Goal: Find specific page/section: Find specific page/section

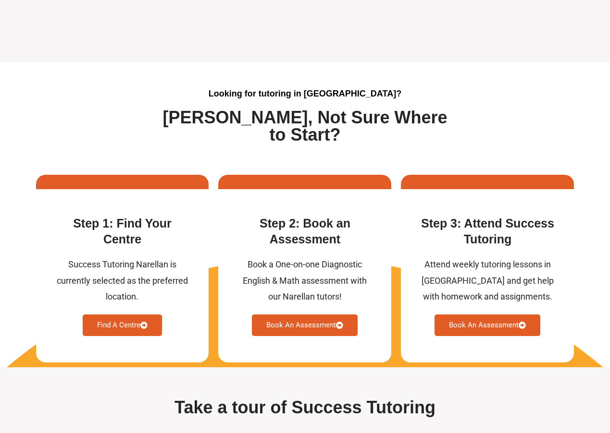
scroll to position [2403, 0]
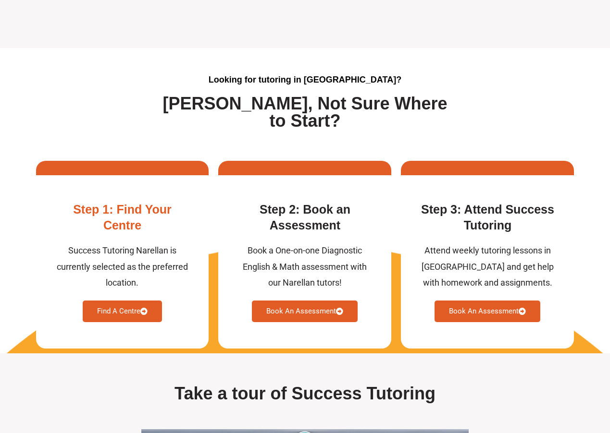
click at [139, 315] on link "Find A Centre" at bounding box center [122, 312] width 79 height 22
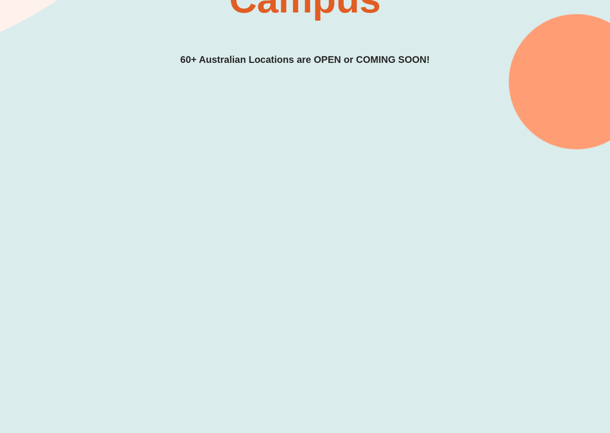
scroll to position [240, 0]
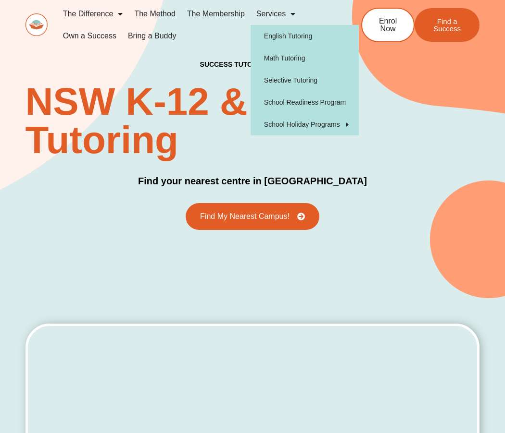
click at [264, 14] on link "Services" at bounding box center [275, 14] width 50 height 22
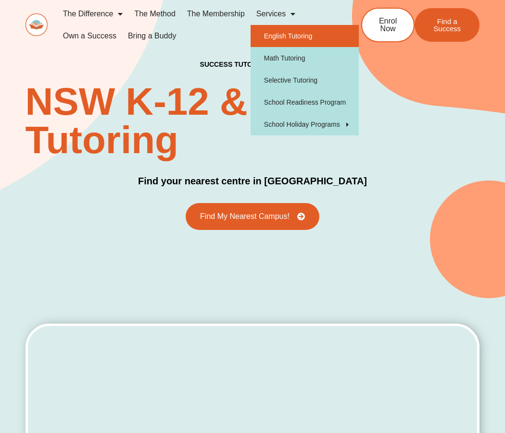
click at [301, 37] on link "English Tutoring" at bounding box center [304, 36] width 108 height 22
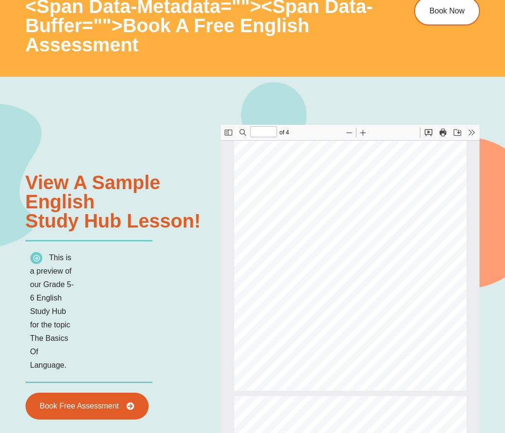
scroll to position [101, 0]
type input "*"
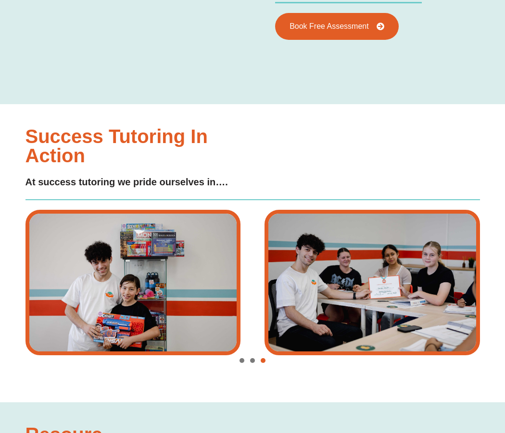
scroll to position [2017, 0]
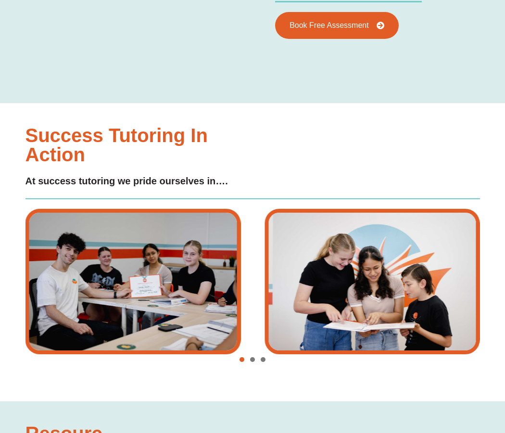
click at [252, 359] on span "Go to slide 2" at bounding box center [252, 360] width 5 height 5
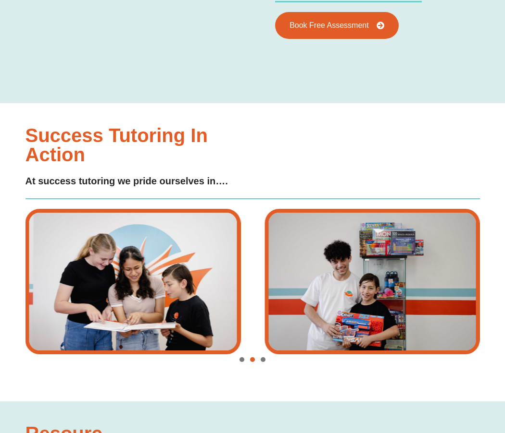
click at [263, 359] on span "Go to slide 3" at bounding box center [262, 360] width 5 height 5
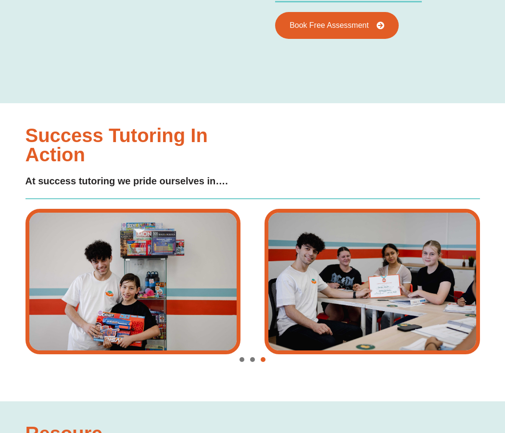
click at [263, 359] on span "Go to slide 3" at bounding box center [262, 360] width 5 height 5
click at [253, 359] on span "Go to slide 2" at bounding box center [252, 360] width 5 height 5
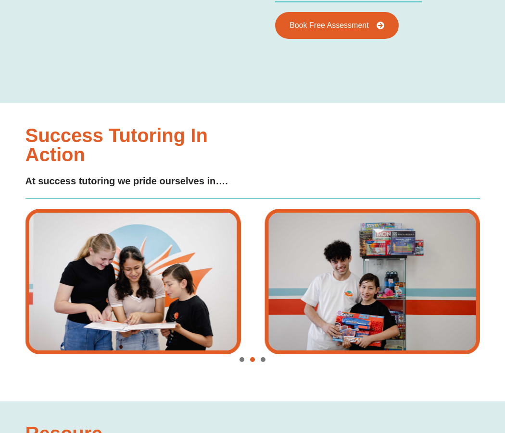
click at [242, 359] on span "Go to slide 1" at bounding box center [241, 360] width 5 height 5
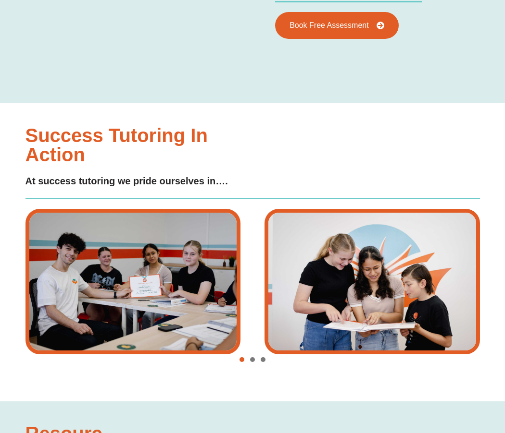
click at [255, 361] on div "Image Carousel" at bounding box center [252, 360] width 454 height 13
click at [252, 359] on span "Go to slide 2" at bounding box center [252, 360] width 5 height 5
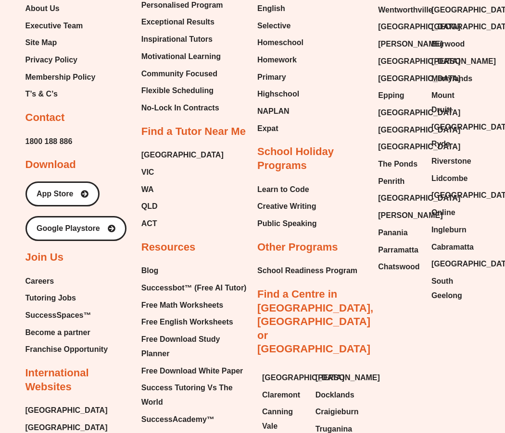
scroll to position [3555, 0]
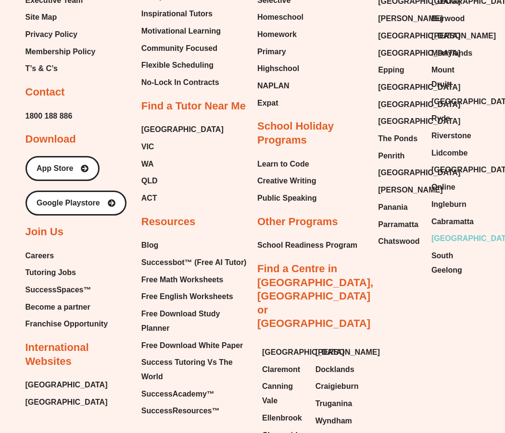
click at [450, 235] on span "[GEOGRAPHIC_DATA]" at bounding box center [472, 239] width 82 height 14
click at [453, 241] on span "[GEOGRAPHIC_DATA]" at bounding box center [472, 239] width 82 height 14
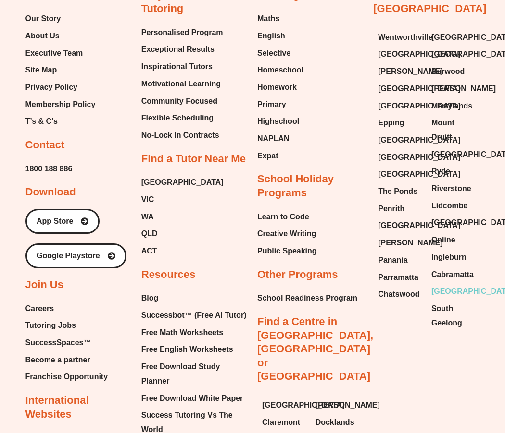
scroll to position [3363, 0]
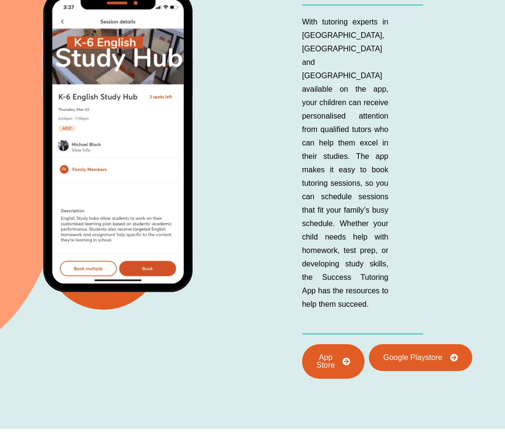
scroll to position [3412, 0]
